Goal: Task Accomplishment & Management: Manage account settings

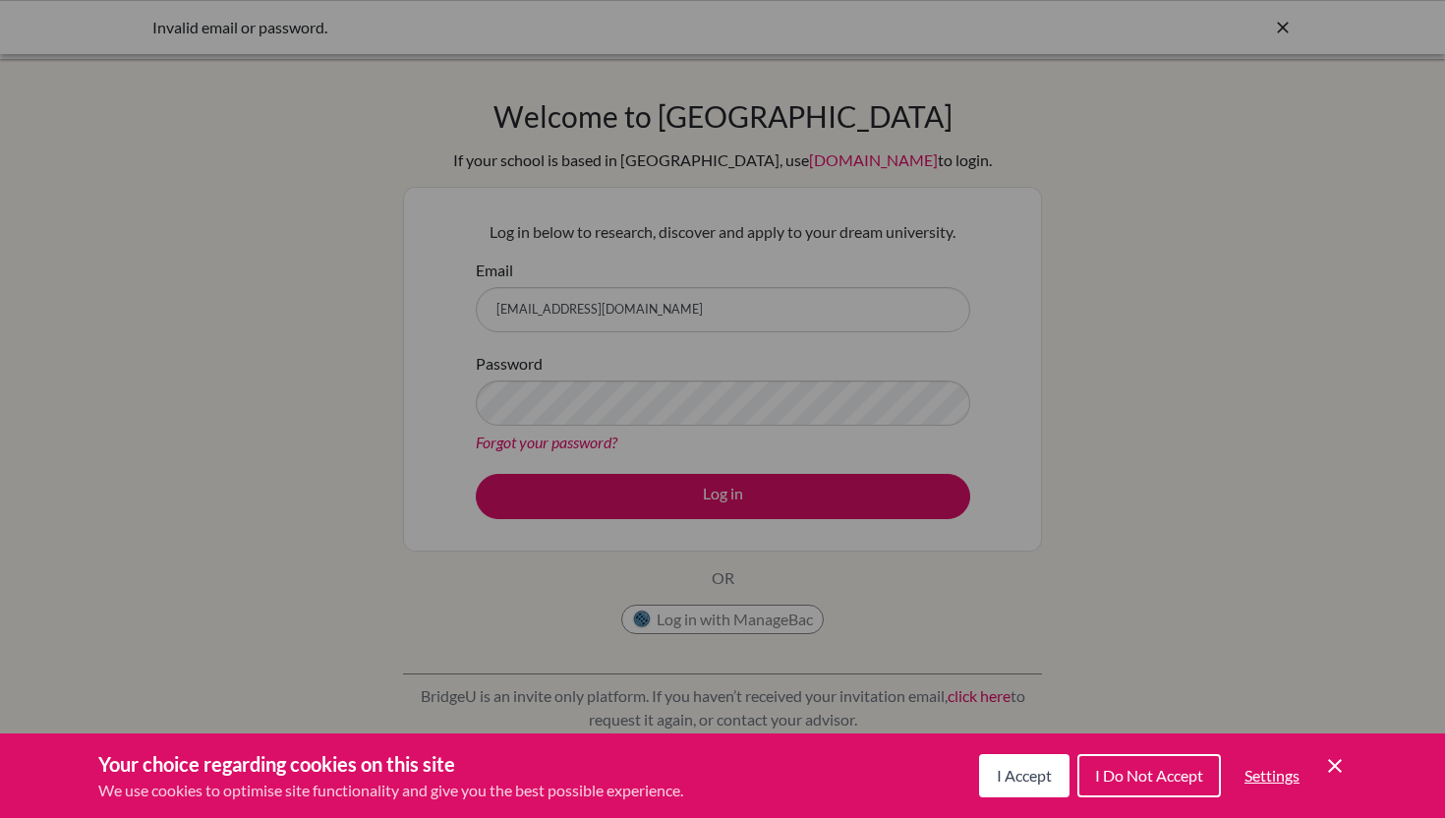
click at [1331, 768] on icon "Save and close" at bounding box center [1335, 766] width 14 height 14
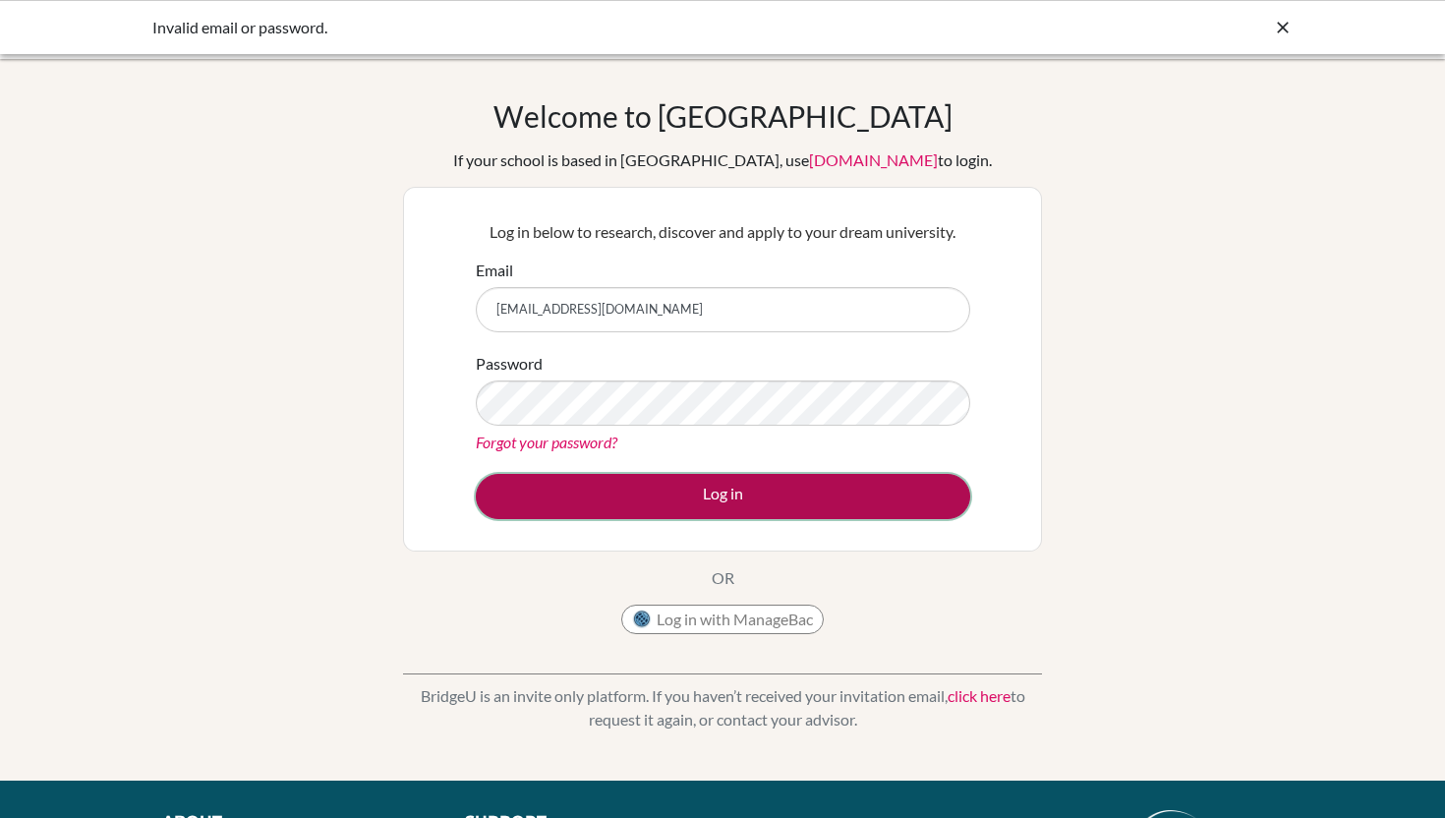
click at [781, 495] on button "Log in" at bounding box center [723, 496] width 494 height 45
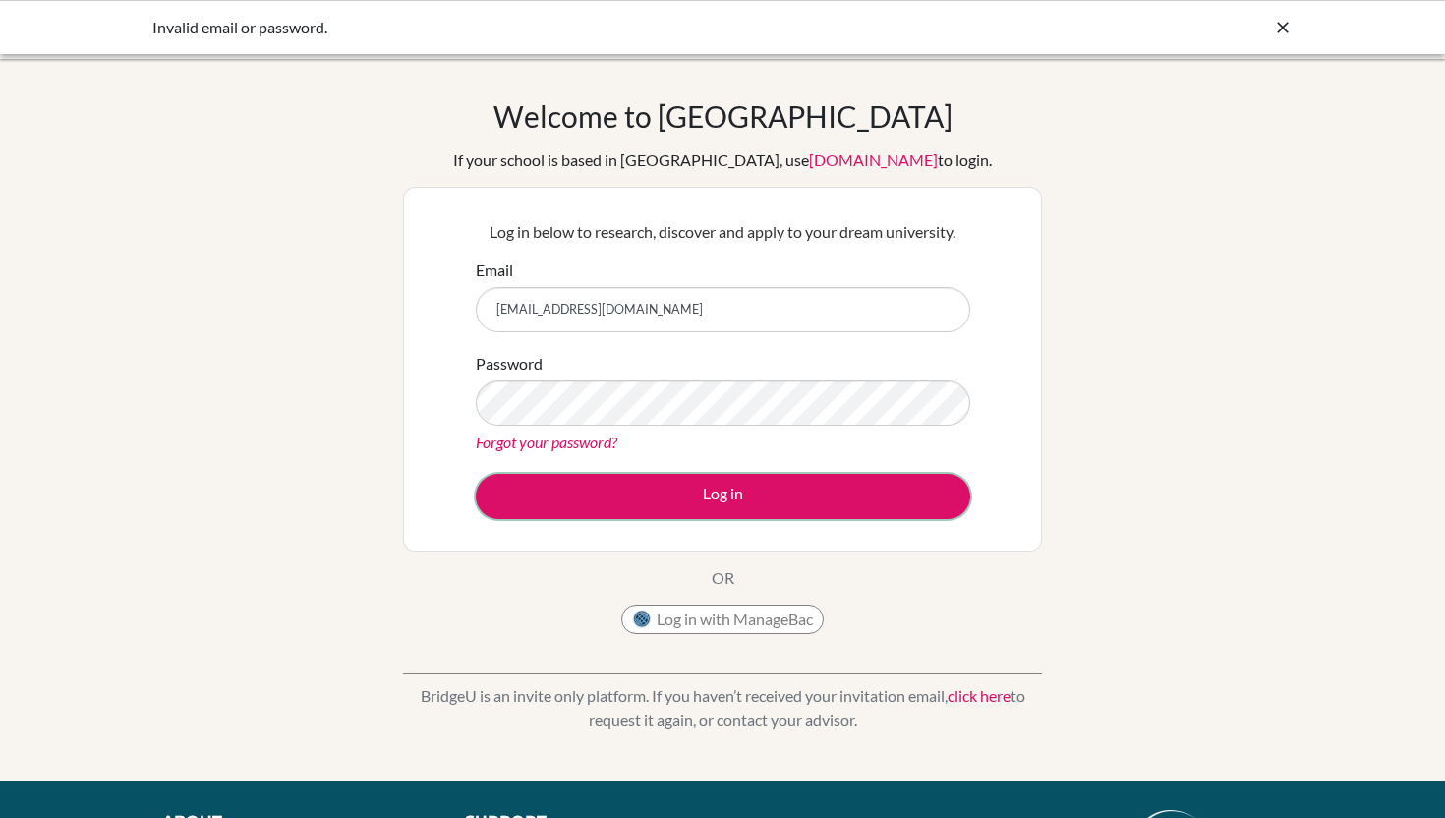
click at [781, 495] on button "Log in" at bounding box center [723, 496] width 494 height 45
click at [579, 326] on input "[EMAIL_ADDRESS][DOMAIN_NAME]" at bounding box center [723, 309] width 494 height 45
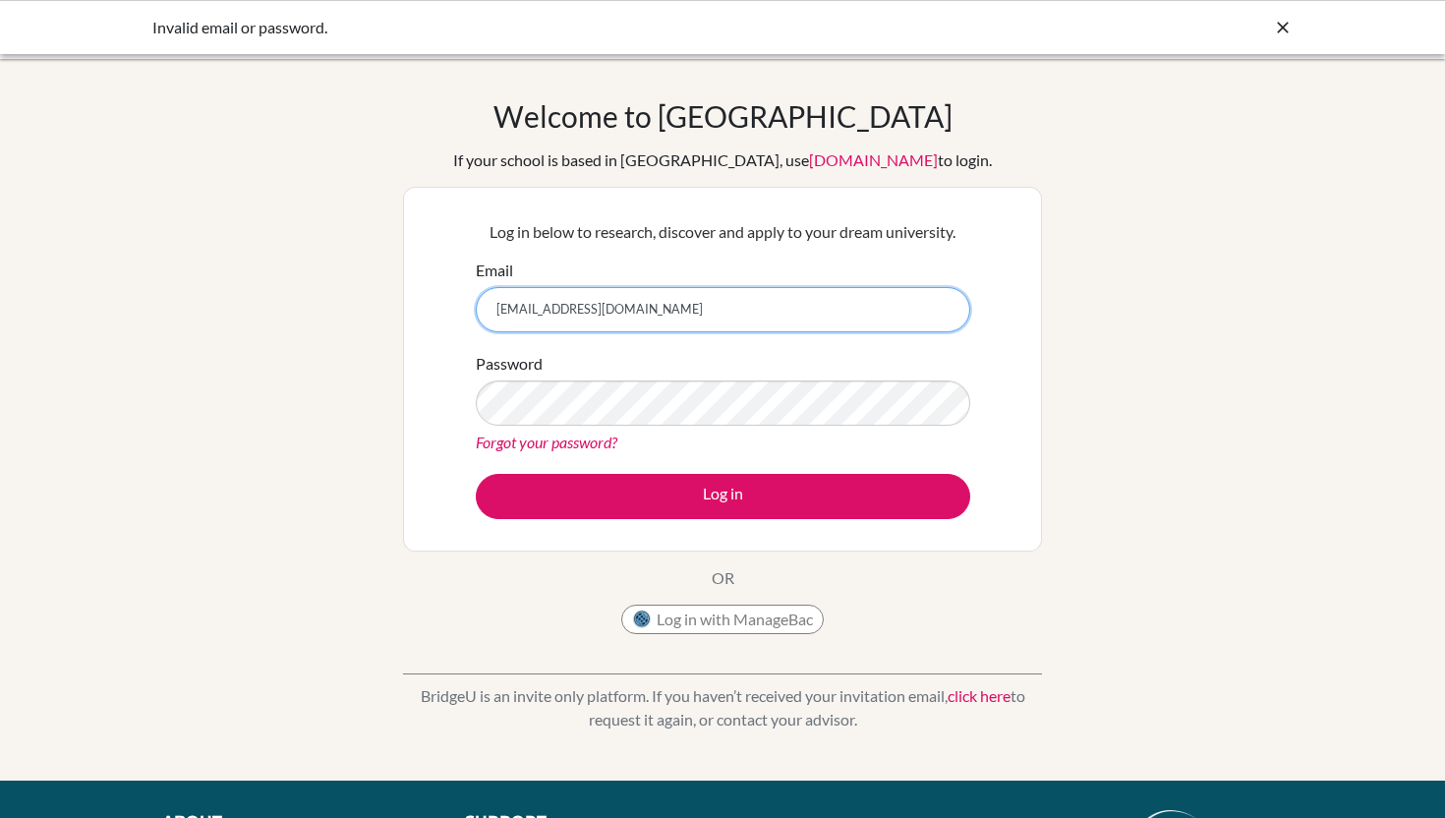
type input "[EMAIL_ADDRESS][DOMAIN_NAME]"
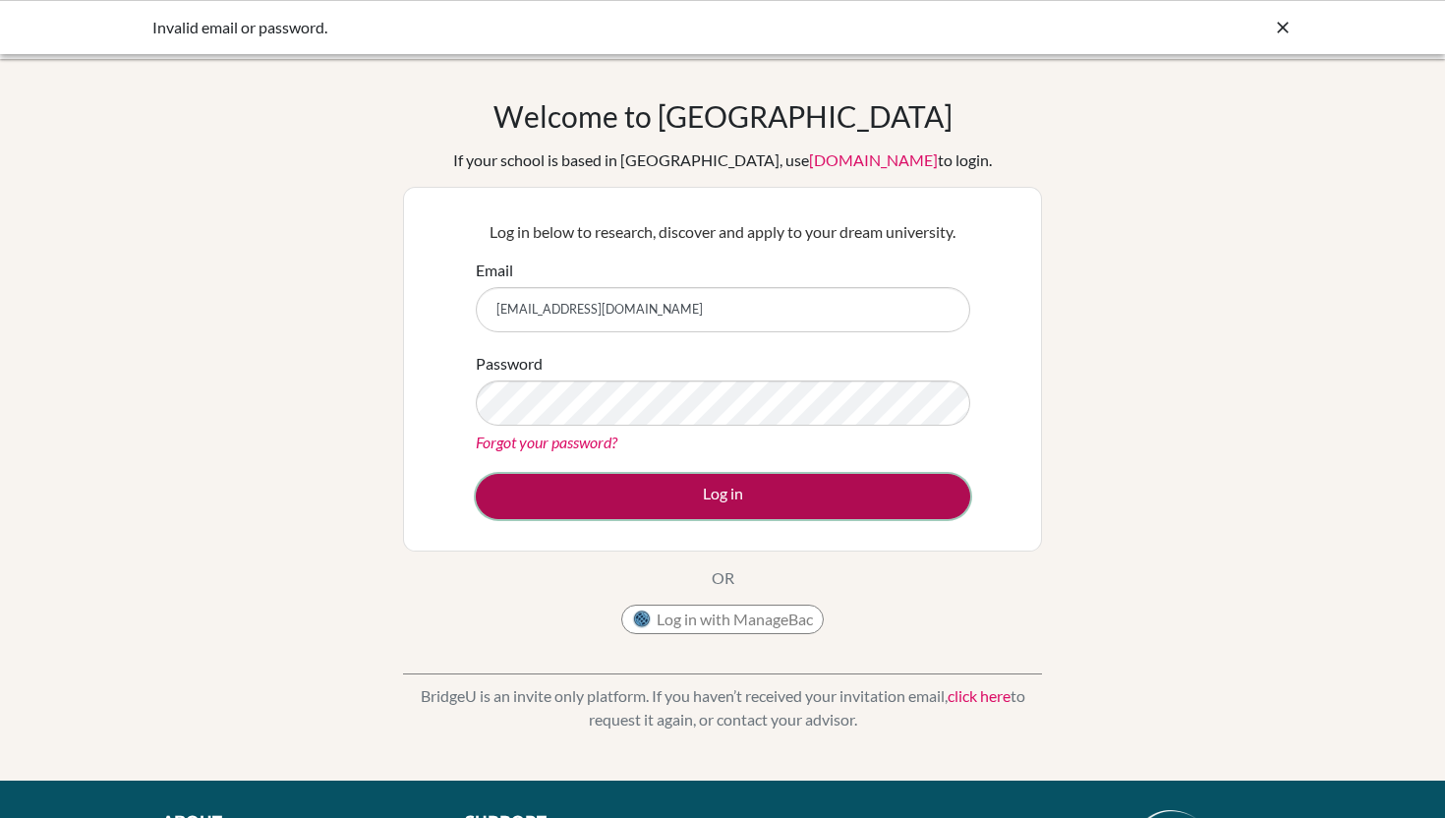
click at [623, 504] on button "Log in" at bounding box center [723, 496] width 494 height 45
click at [874, 487] on button "Log in" at bounding box center [723, 496] width 494 height 45
